Goal: Transaction & Acquisition: Download file/media

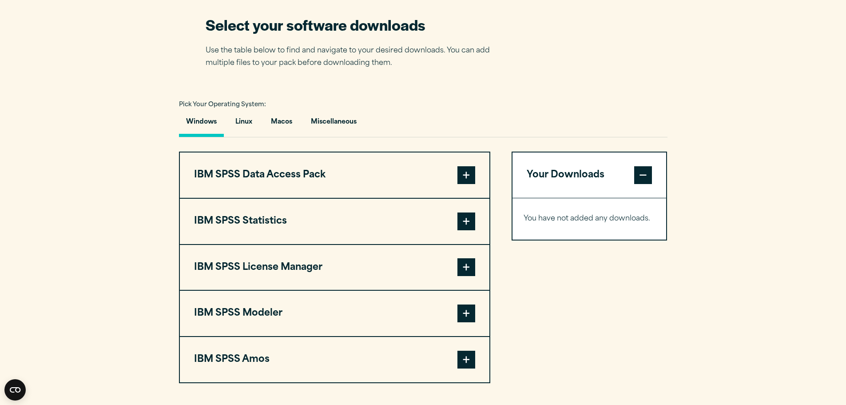
scroll to position [569, 0]
click at [269, 219] on button "IBM SPSS Statistics" at bounding box center [335, 220] width 310 height 45
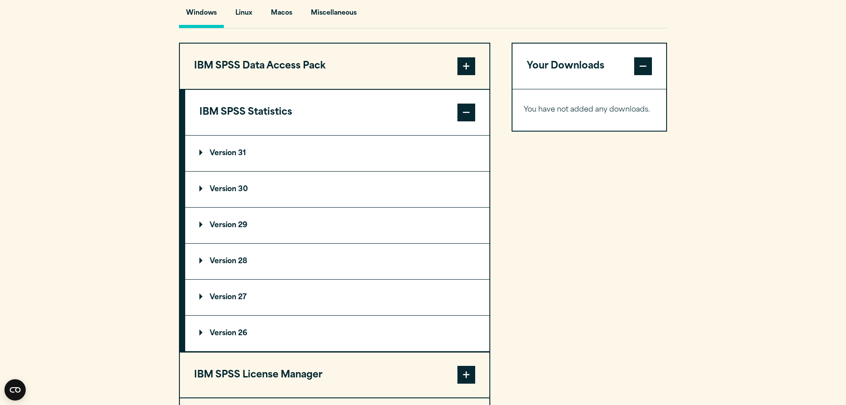
scroll to position [677, 0]
click at [225, 222] on p "Version 29" at bounding box center [223, 224] width 48 height 7
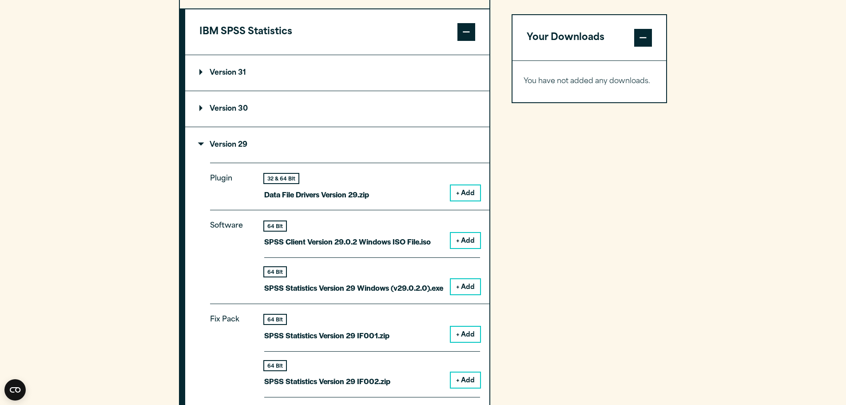
scroll to position [758, 0]
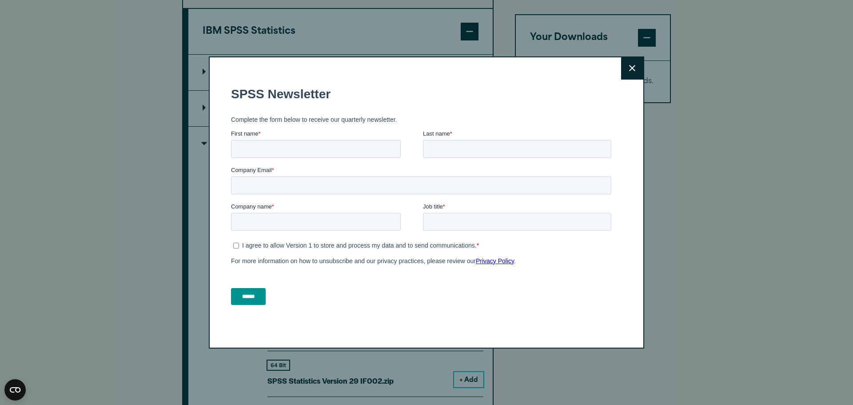
click at [623, 74] on button "Close" at bounding box center [632, 68] width 22 height 22
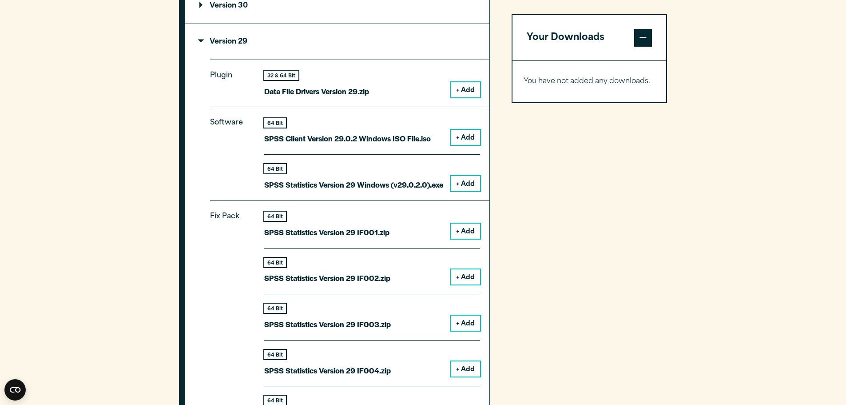
scroll to position [861, 0]
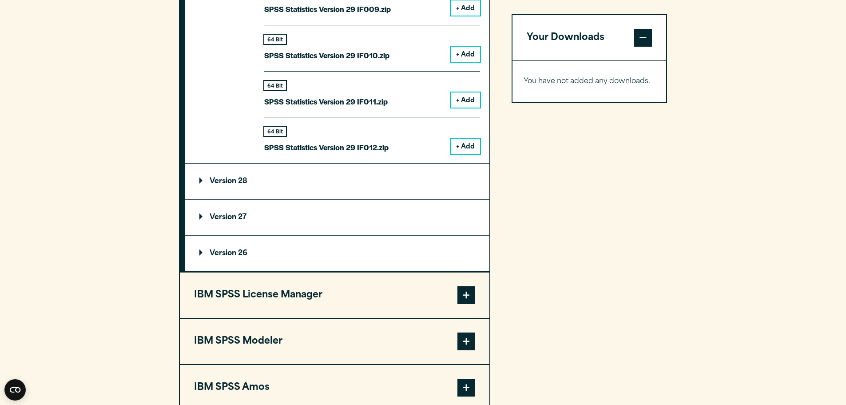
click at [282, 302] on button "IBM SPSS License Manager" at bounding box center [335, 294] width 310 height 45
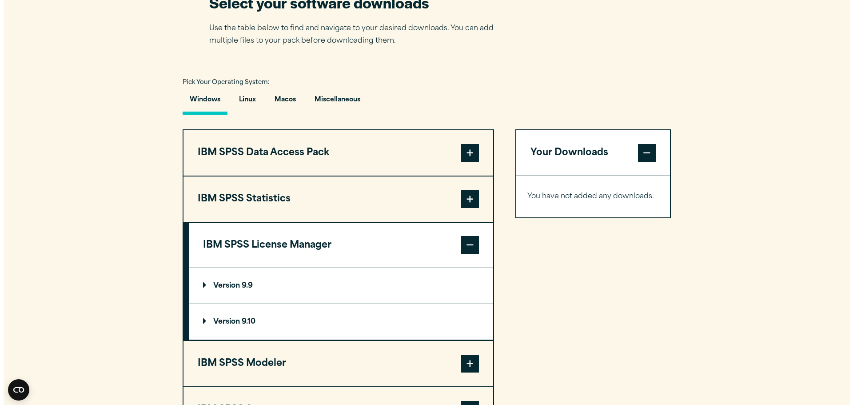
scroll to position [590, 0]
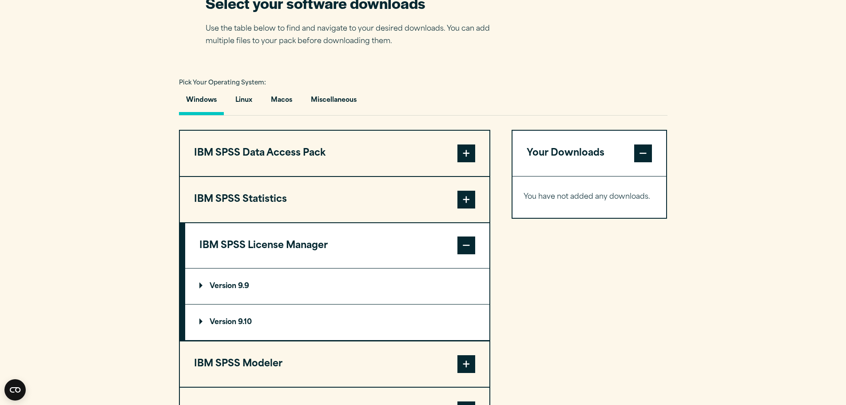
click at [227, 285] on p "Version 9.9" at bounding box center [224, 286] width 50 height 7
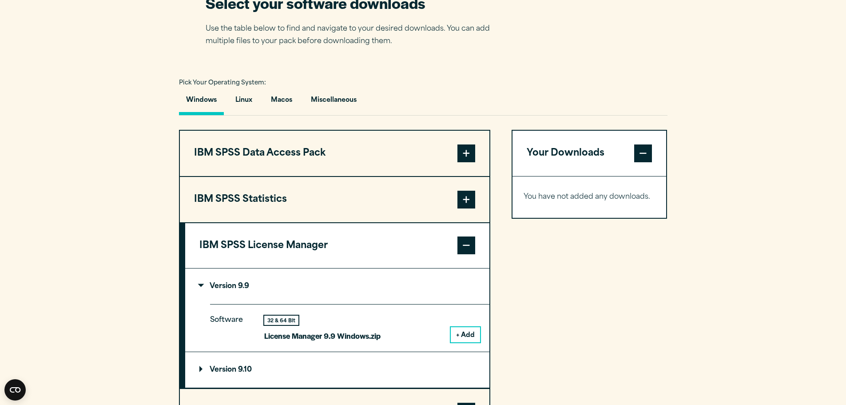
click at [456, 336] on button "+ Add" at bounding box center [465, 334] width 29 height 15
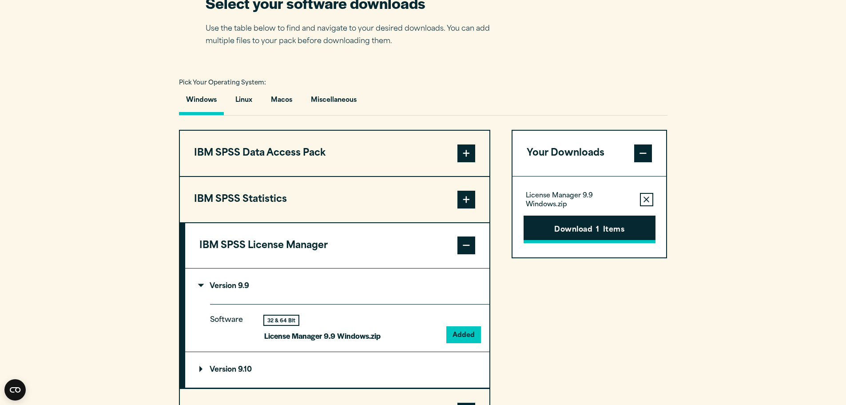
click at [561, 222] on button "Download 1 Items" at bounding box center [590, 229] width 132 height 28
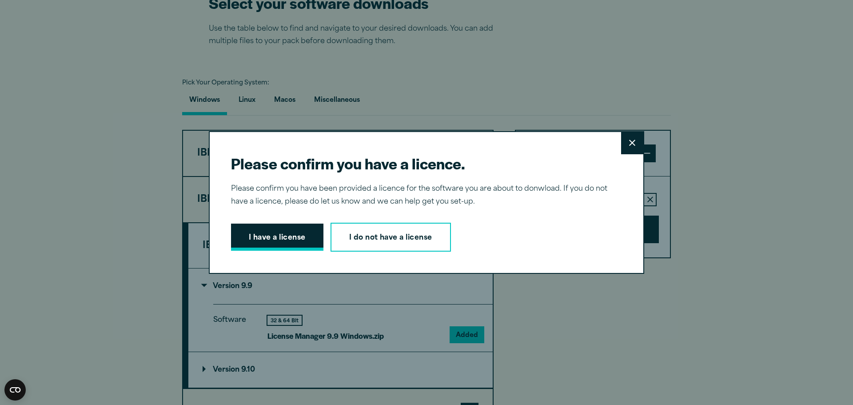
click at [259, 238] on button "I have a license" at bounding box center [277, 237] width 92 height 28
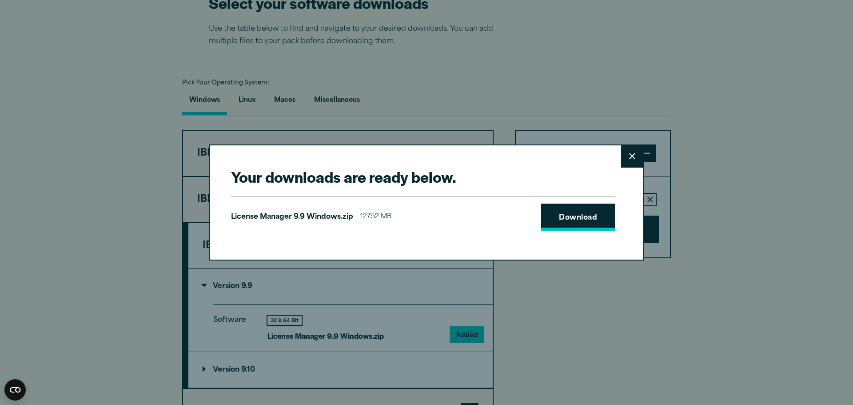
click at [562, 215] on link "Download" at bounding box center [578, 217] width 74 height 28
